Goal: Task Accomplishment & Management: Manage account settings

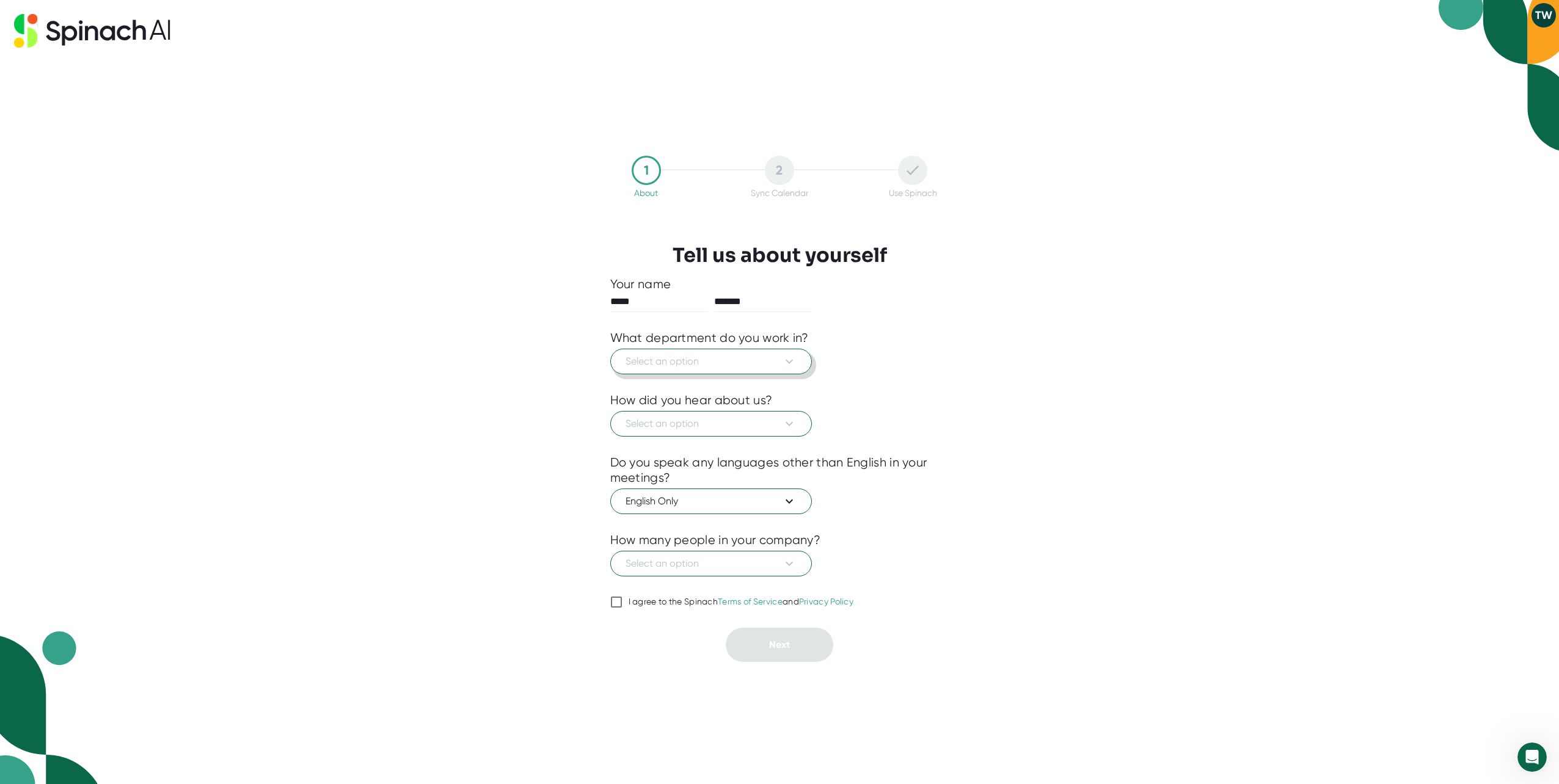
click at [722, 367] on span "Select an option" at bounding box center [710, 362] width 171 height 14
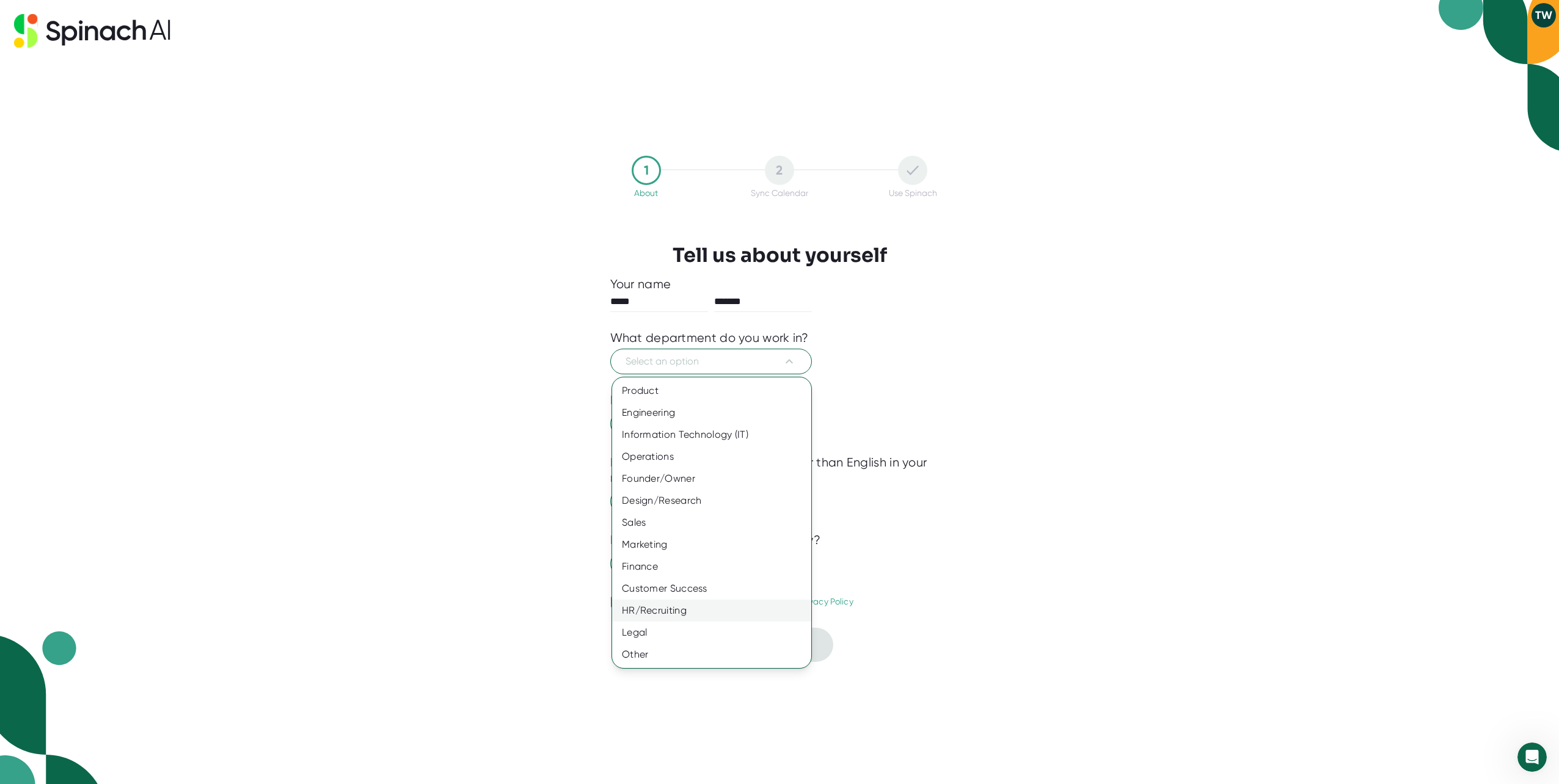
click at [657, 616] on div "HR/Recruiting" at bounding box center [712, 611] width 199 height 22
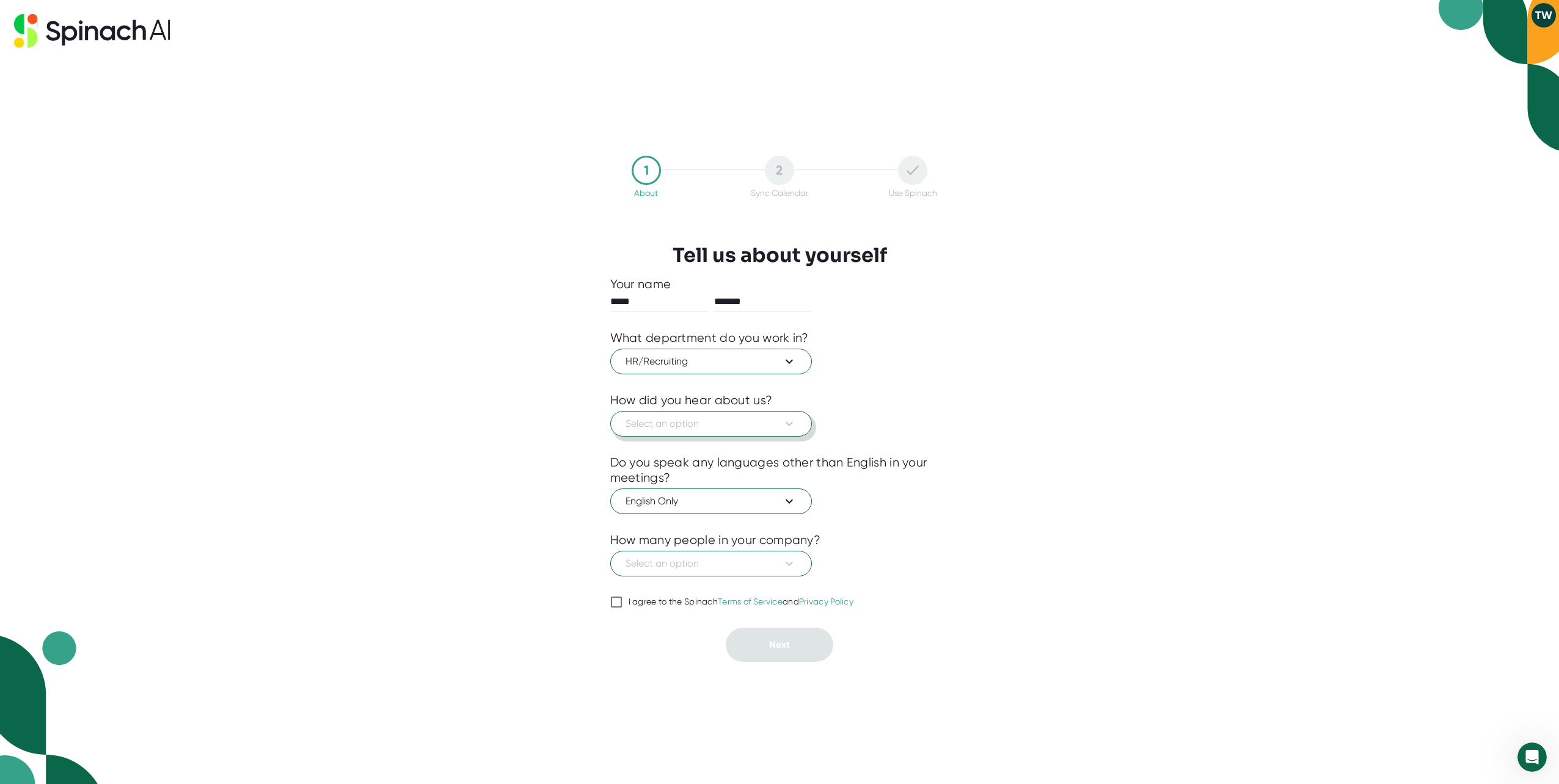
click at [698, 428] on span "Select an option" at bounding box center [710, 424] width 171 height 14
click at [637, 626] on div "Other" at bounding box center [712, 629] width 199 height 22
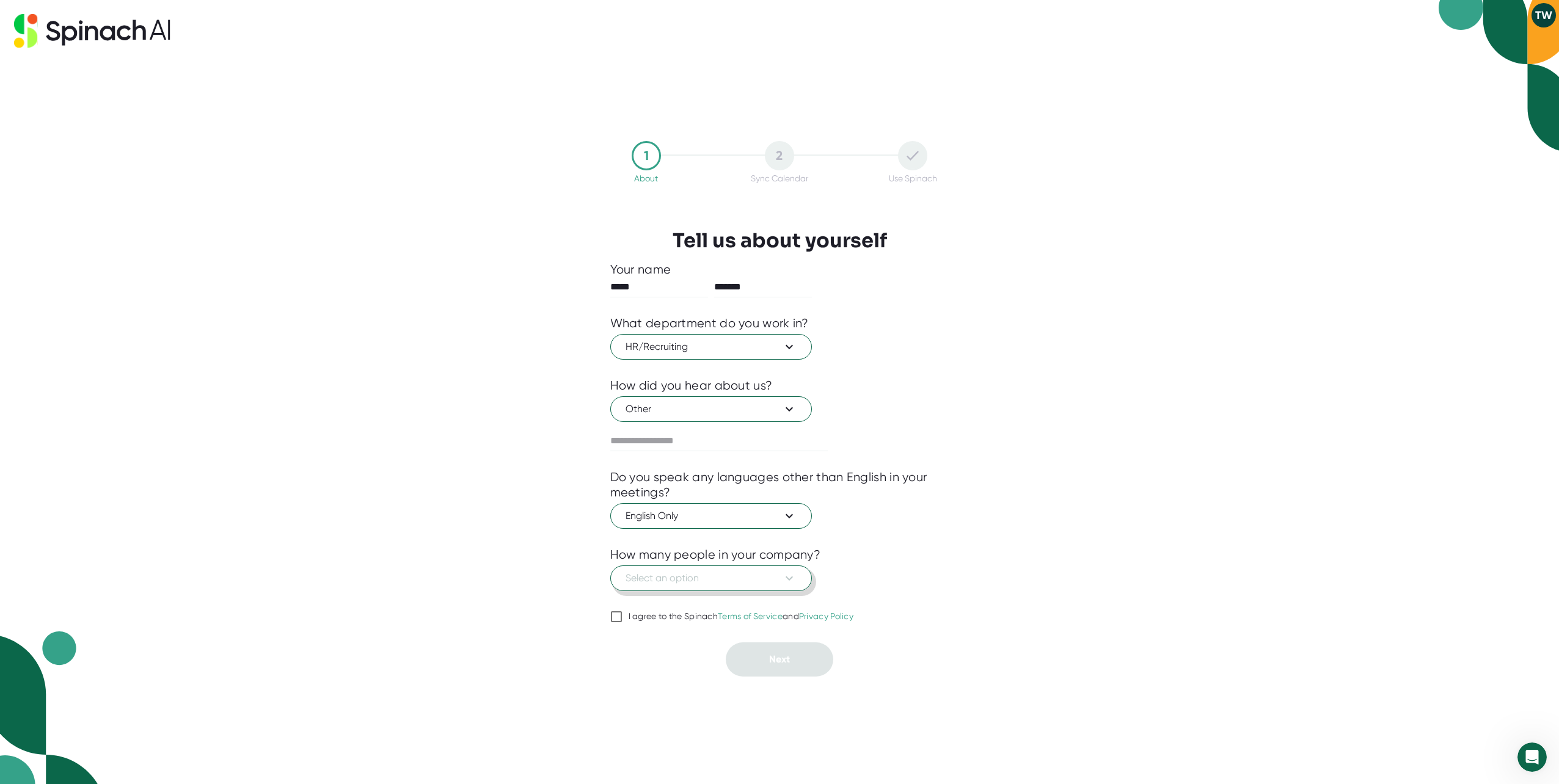
click at [682, 583] on span "Select an option" at bounding box center [710, 578] width 171 height 14
click at [954, 603] on div at bounding box center [779, 392] width 1559 height 784
click at [612, 620] on input "I agree to the Spinach Terms of Service and Privacy Policy" at bounding box center [616, 617] width 12 height 14
checkbox input "true"
click at [698, 581] on span "Select an option" at bounding box center [710, 578] width 171 height 14
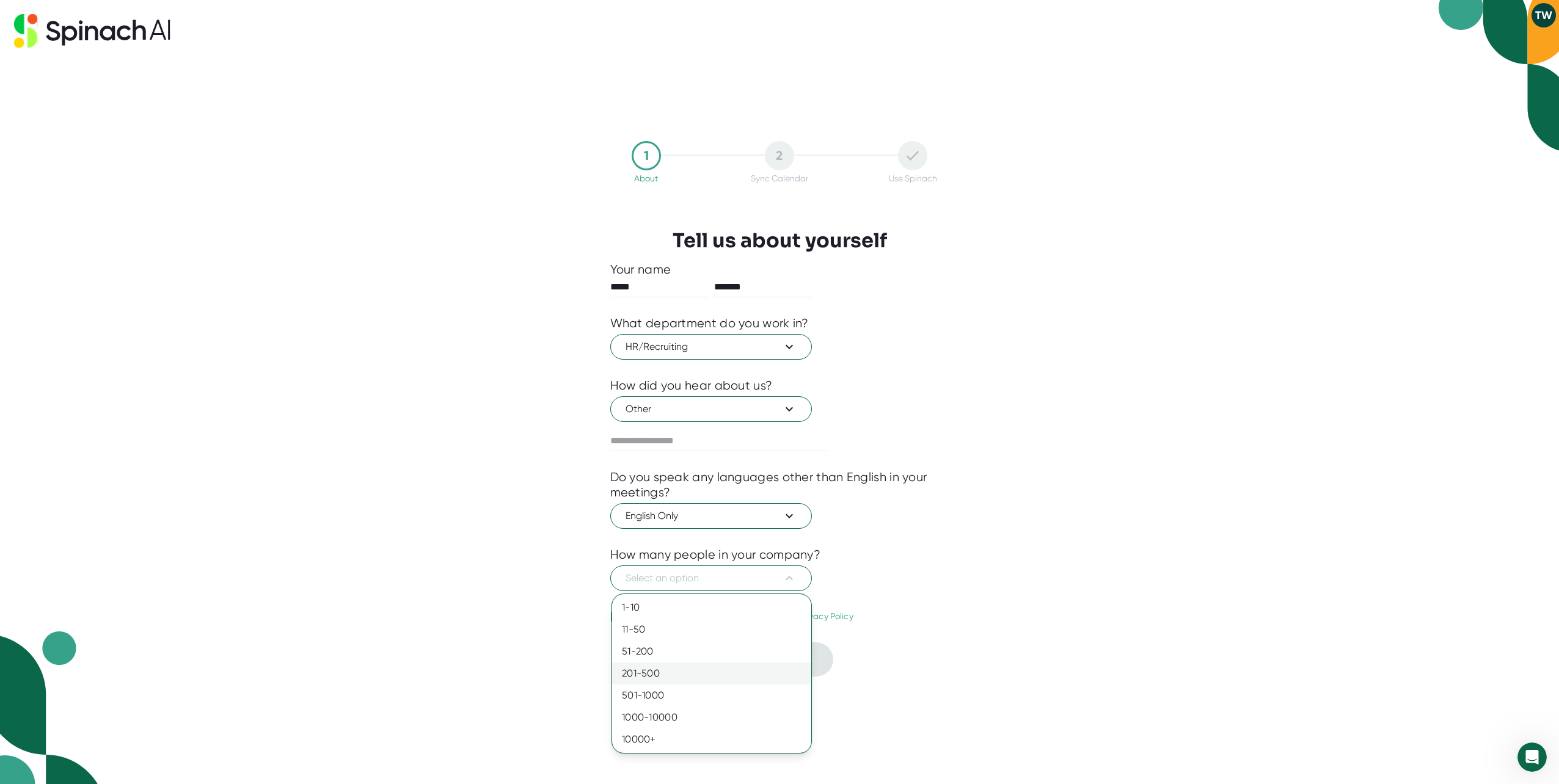
click at [650, 674] on div "201-500" at bounding box center [712, 673] width 199 height 22
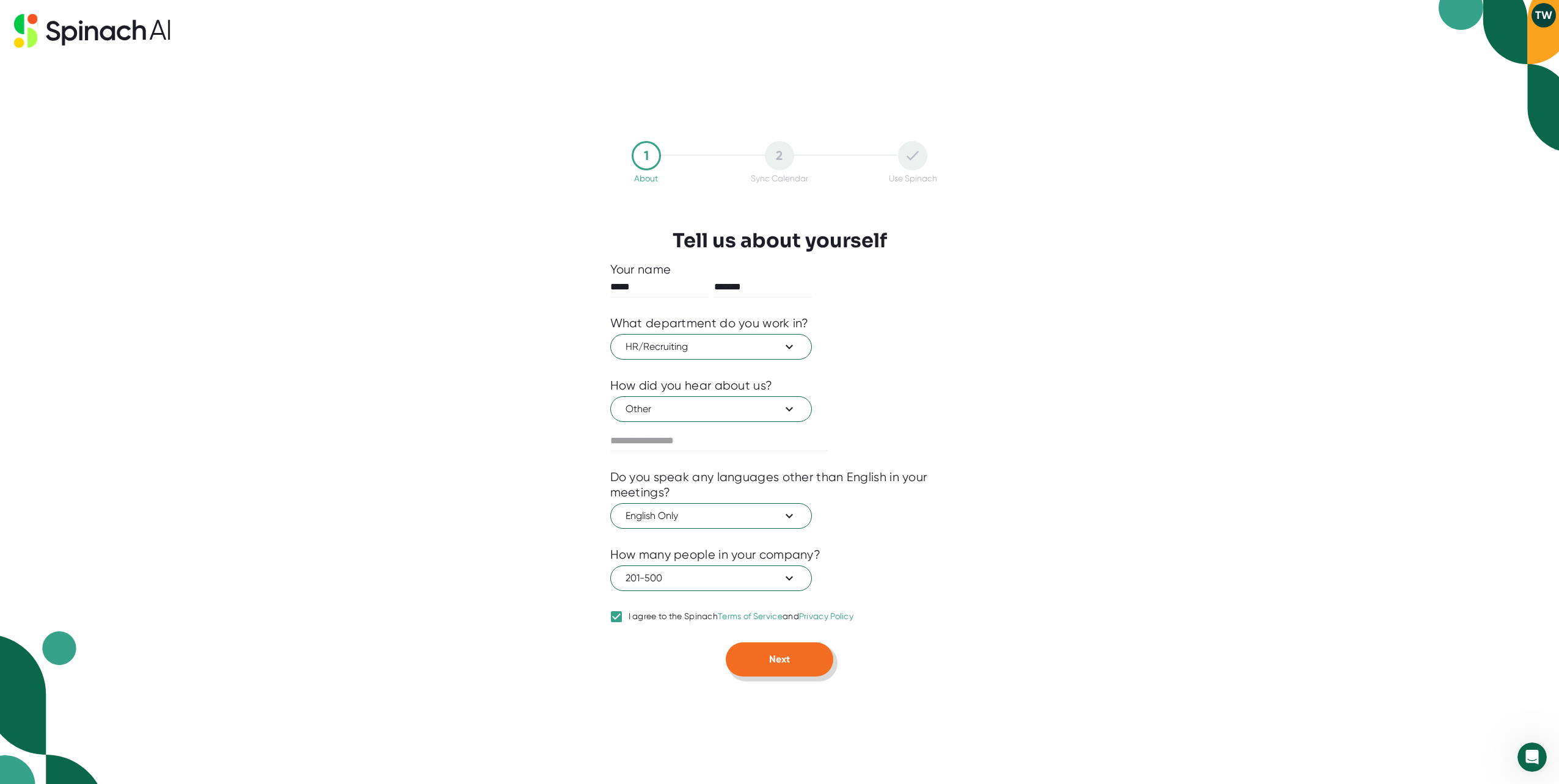
click at [783, 658] on span "Next" at bounding box center [780, 659] width 21 height 12
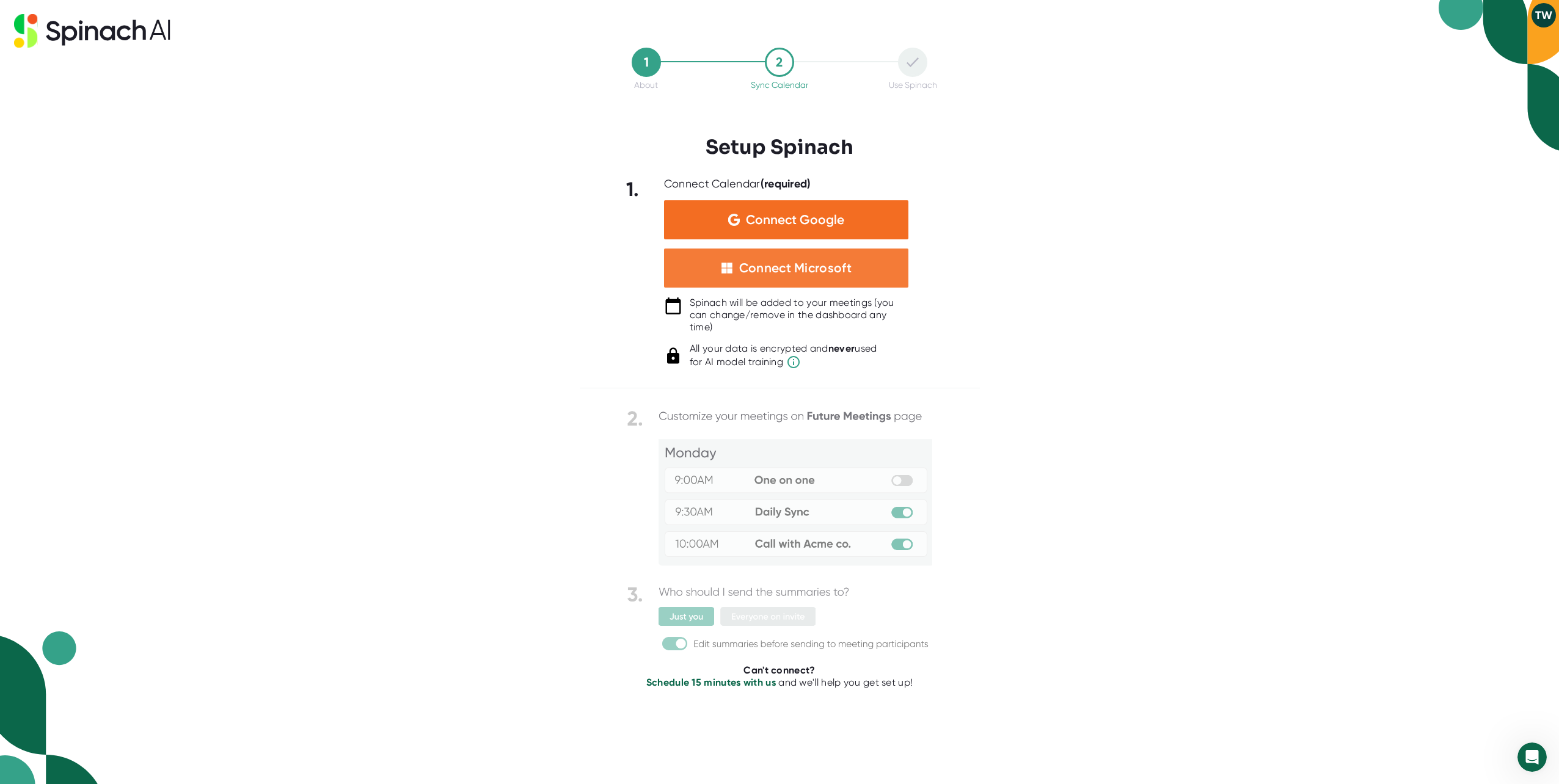
click at [743, 273] on div "Connect Microsoft" at bounding box center [796, 268] width 113 height 16
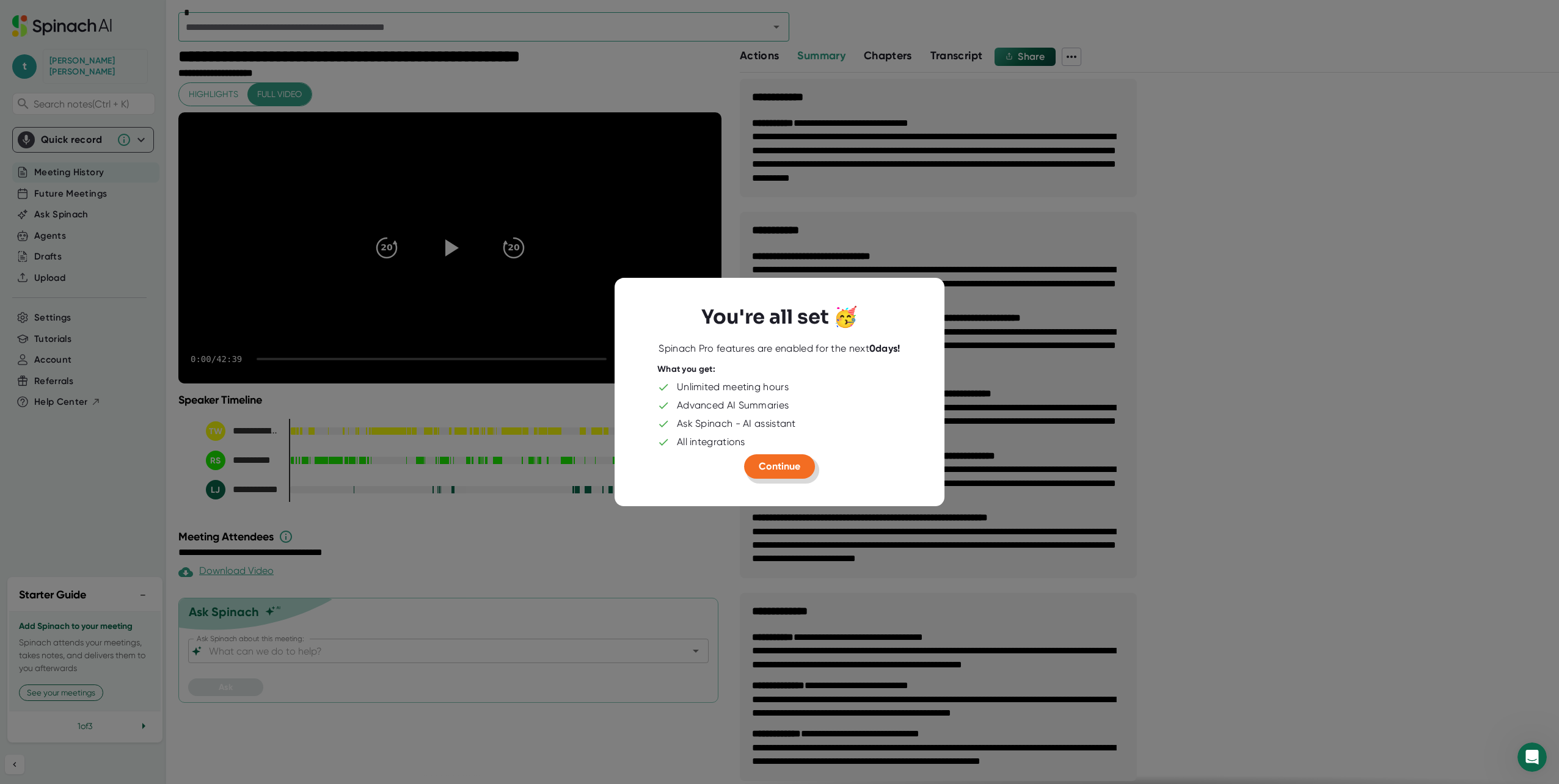
click at [777, 468] on span "Continue" at bounding box center [779, 466] width 41 height 12
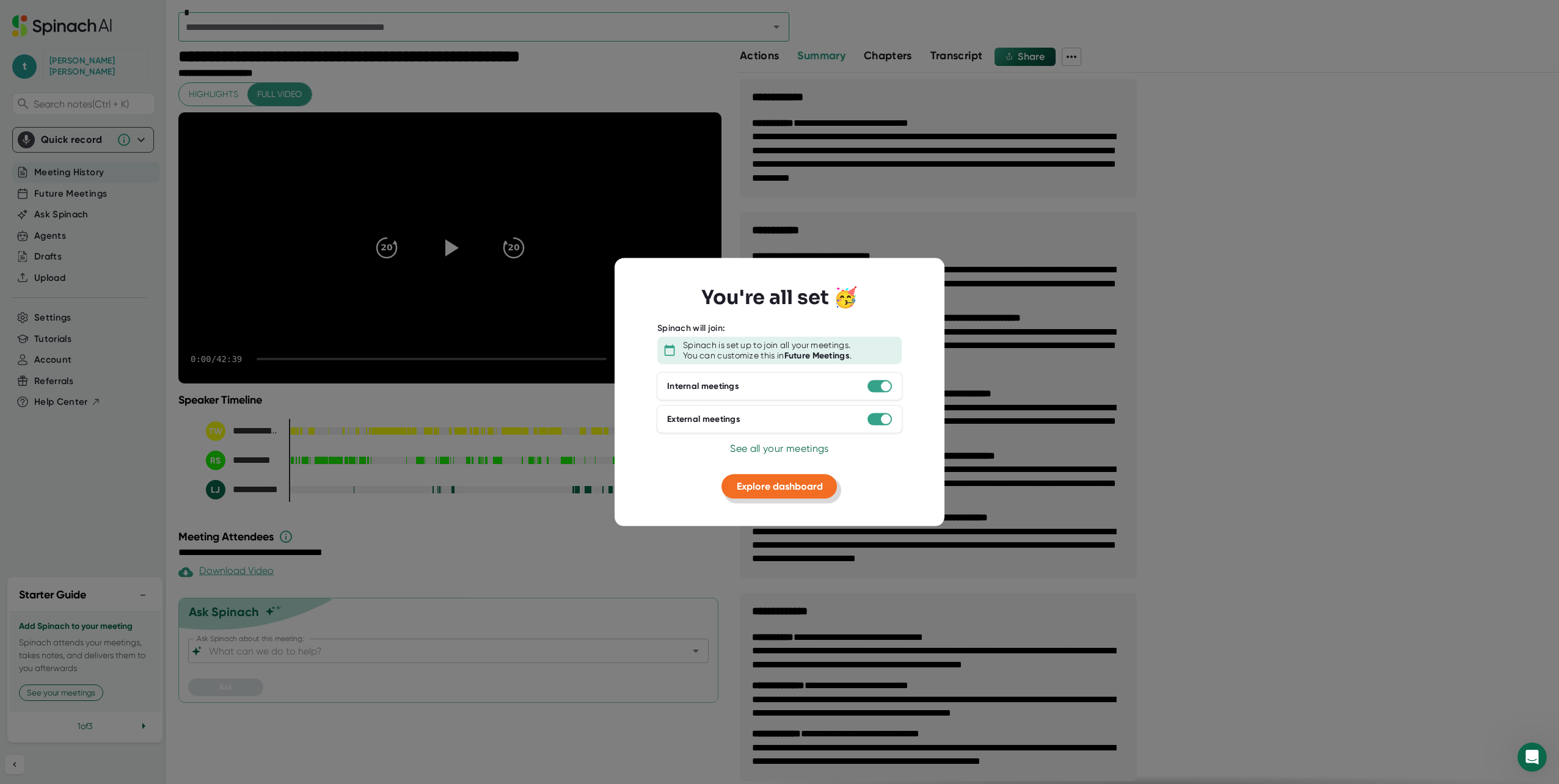
click at [744, 492] on button "Explore dashboard" at bounding box center [780, 486] width 115 height 24
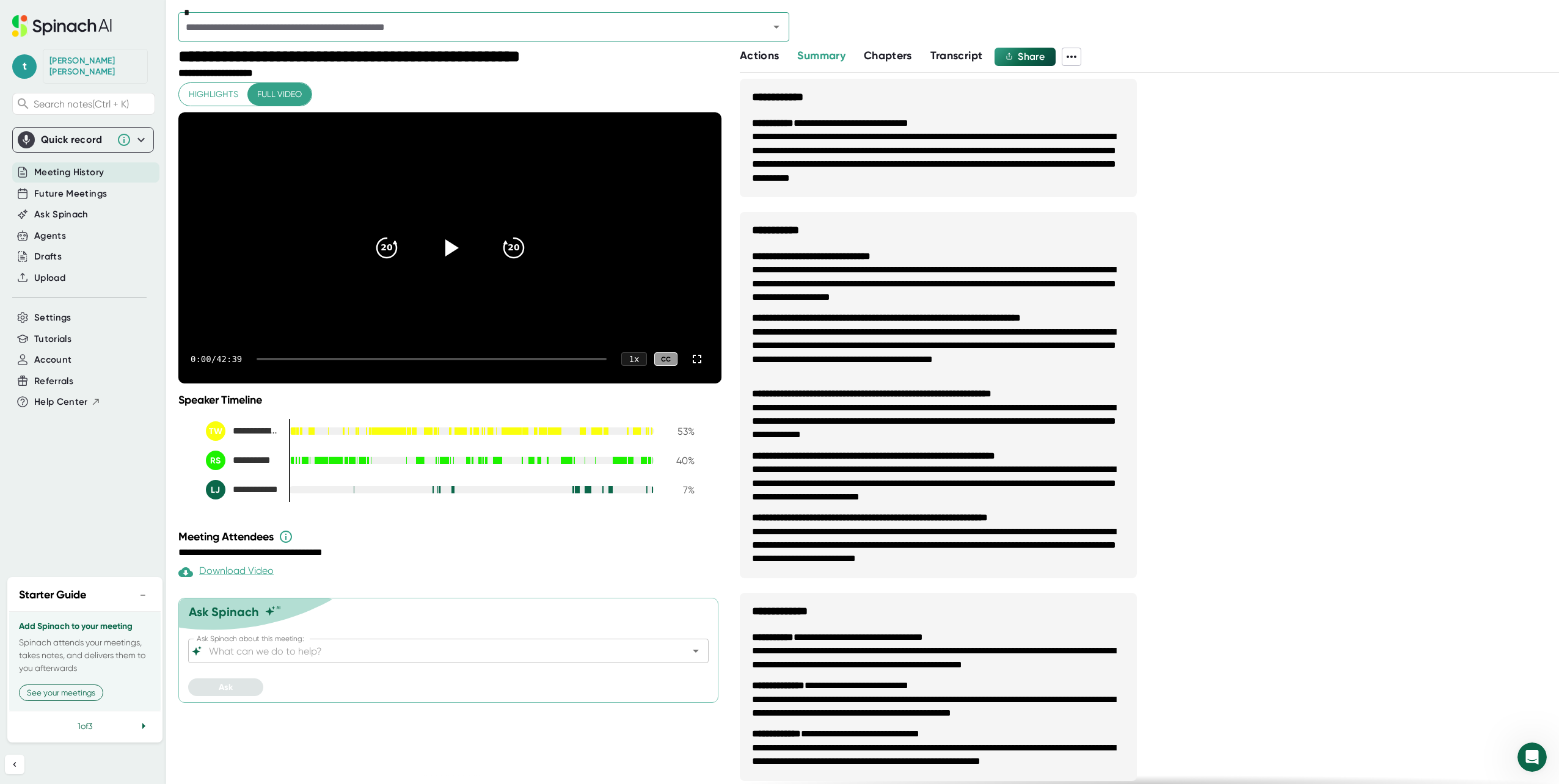
click at [207, 96] on span "Highlights" at bounding box center [214, 94] width 50 height 15
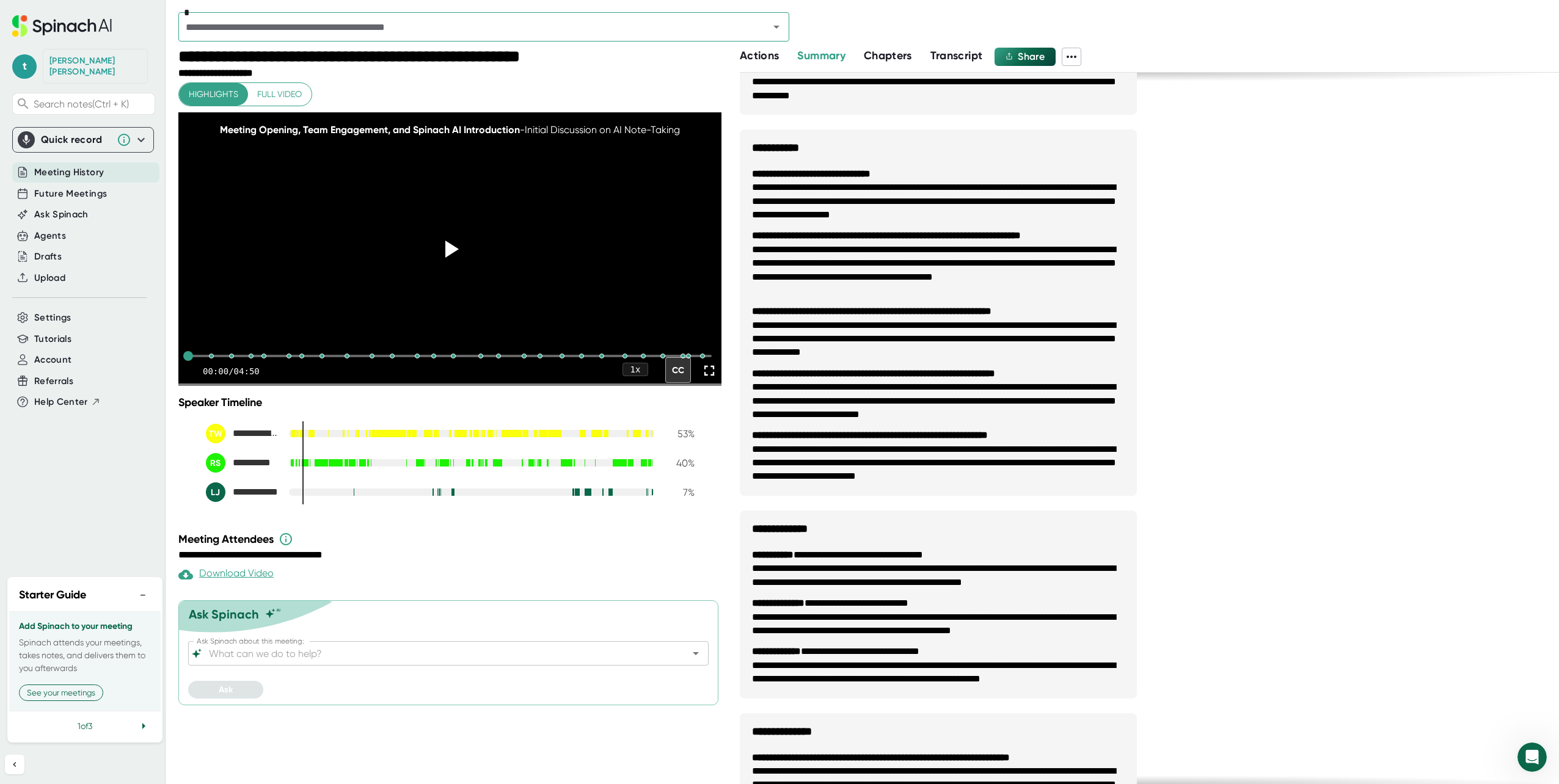
scroll to position [244, 0]
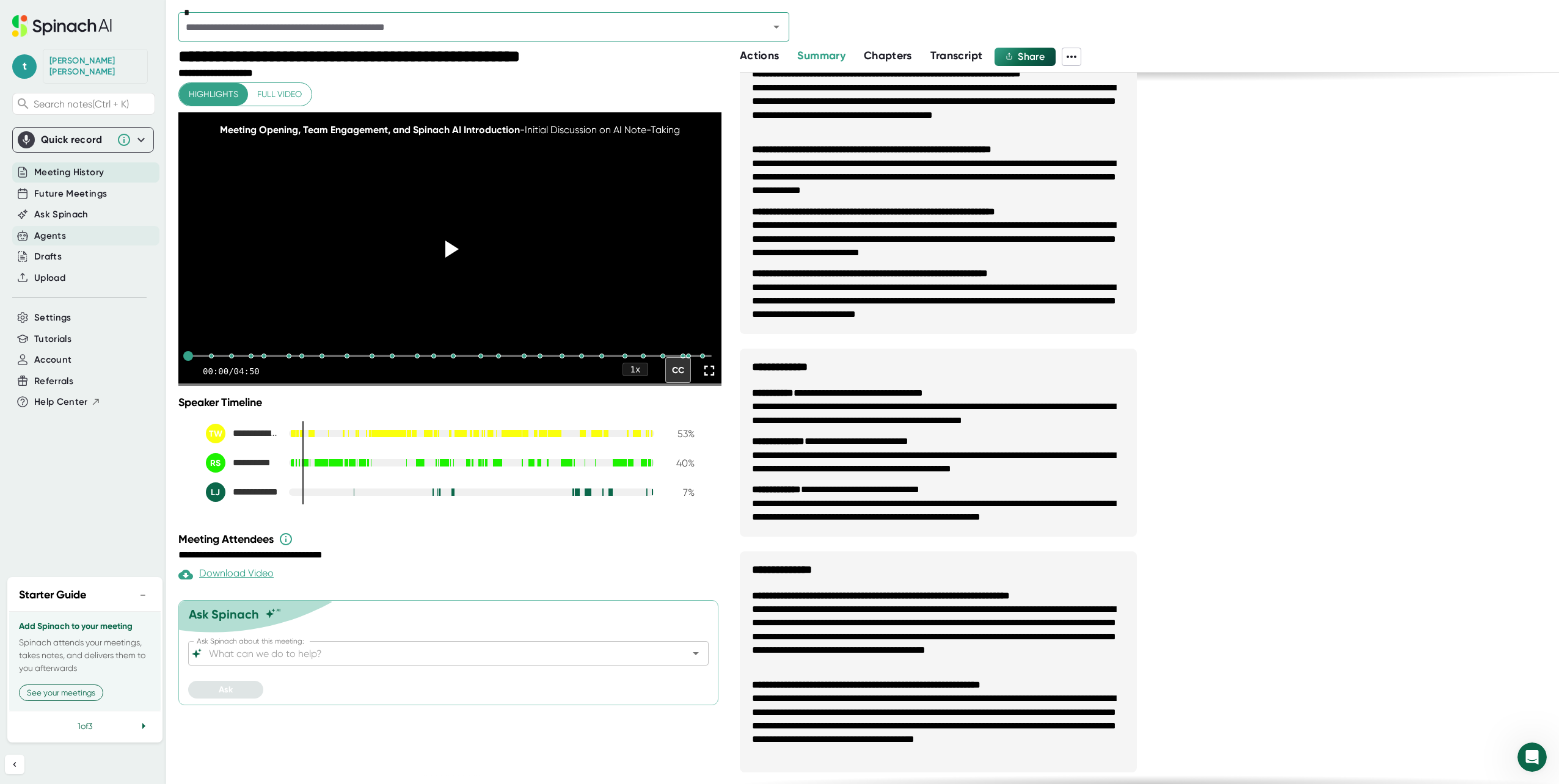
click at [46, 229] on div "Agents" at bounding box center [50, 235] width 32 height 14
